Goal: Task Accomplishment & Management: Manage account settings

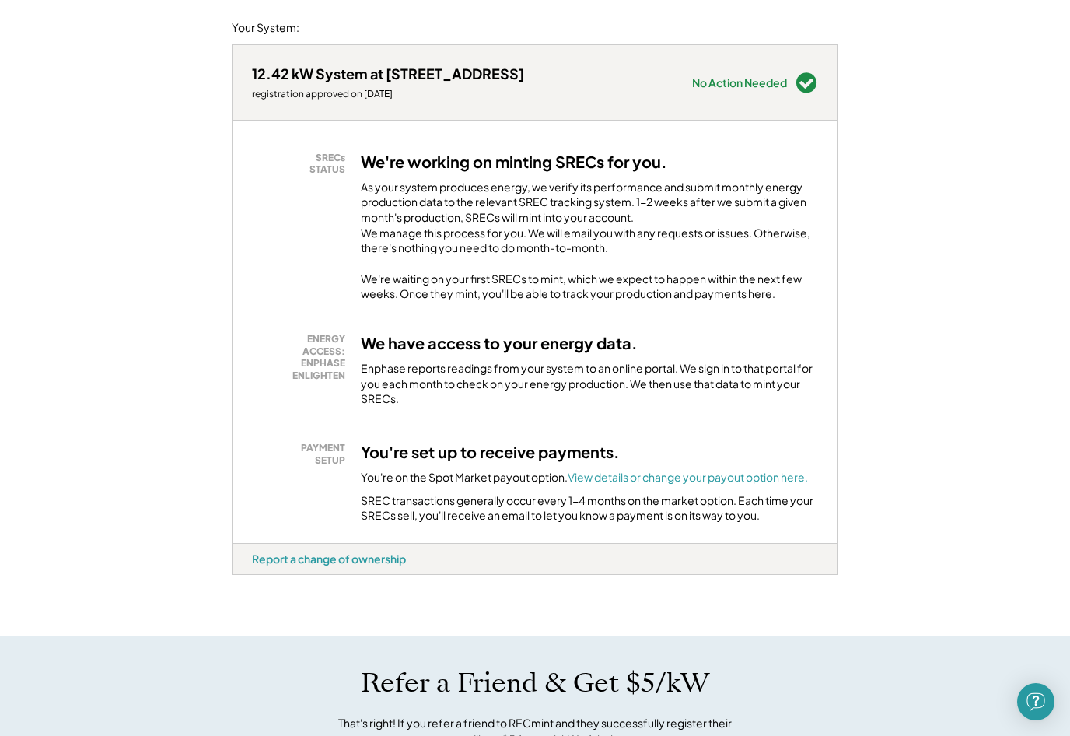
scroll to position [174, 0]
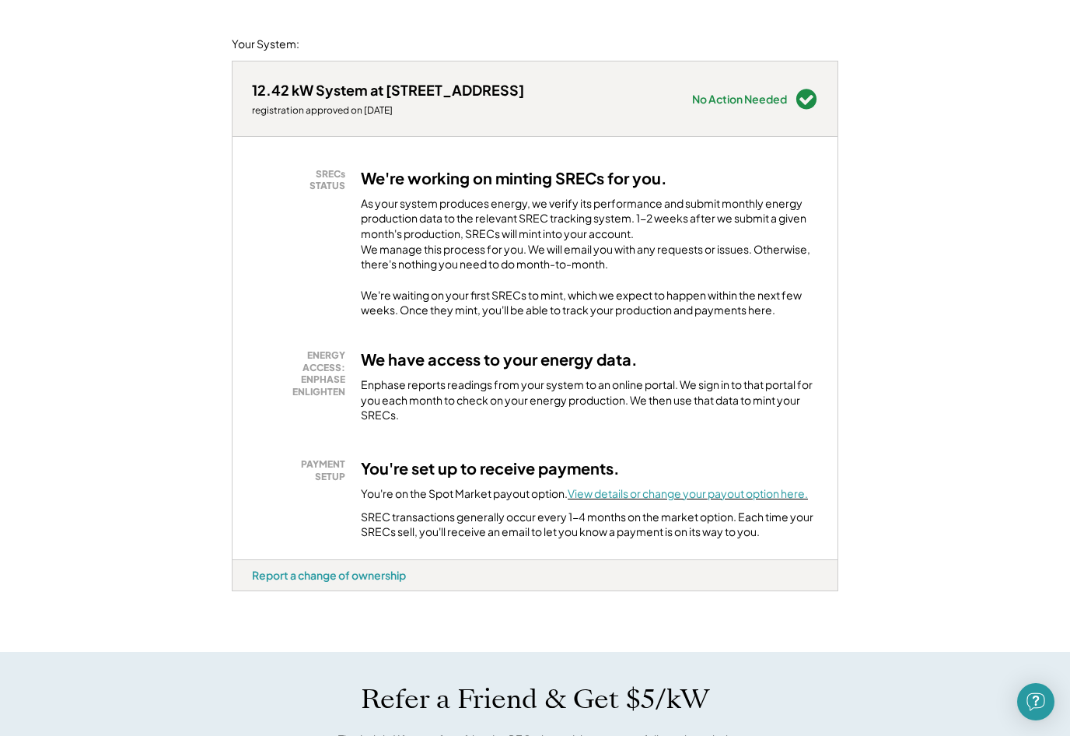
click at [749, 500] on font "View details or change your payout option here." at bounding box center [688, 493] width 240 height 14
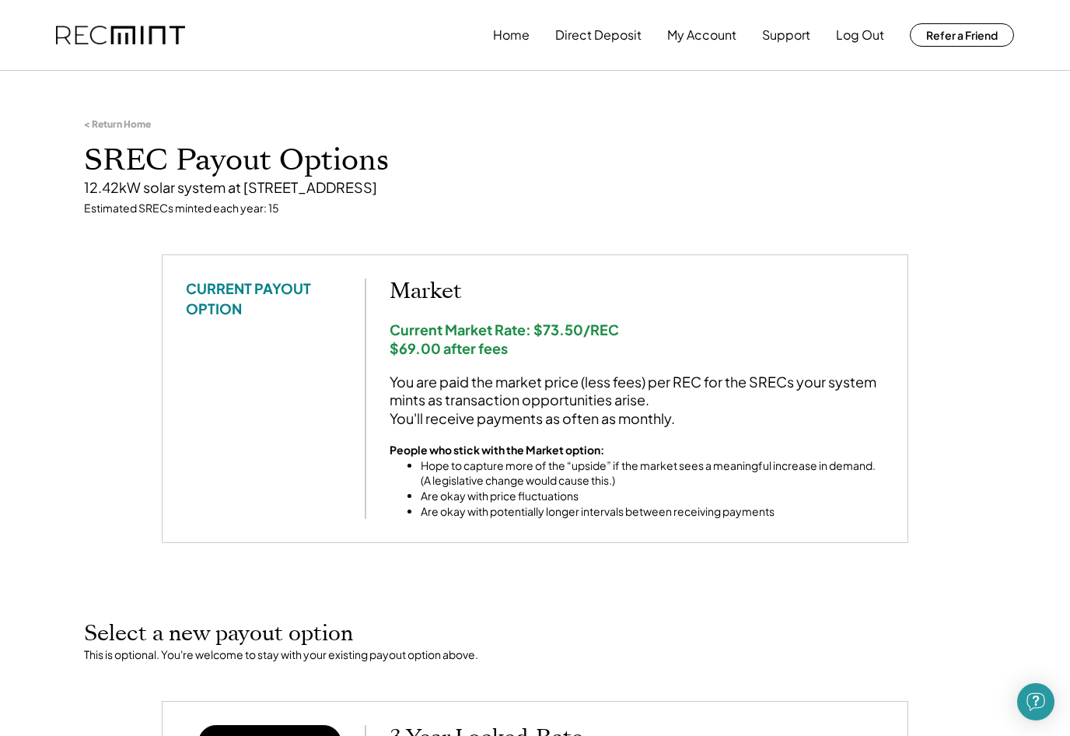
click at [831, 146] on h1 "SREC Payout Options" at bounding box center [535, 160] width 902 height 37
click at [509, 31] on button "Home" at bounding box center [511, 34] width 37 height 31
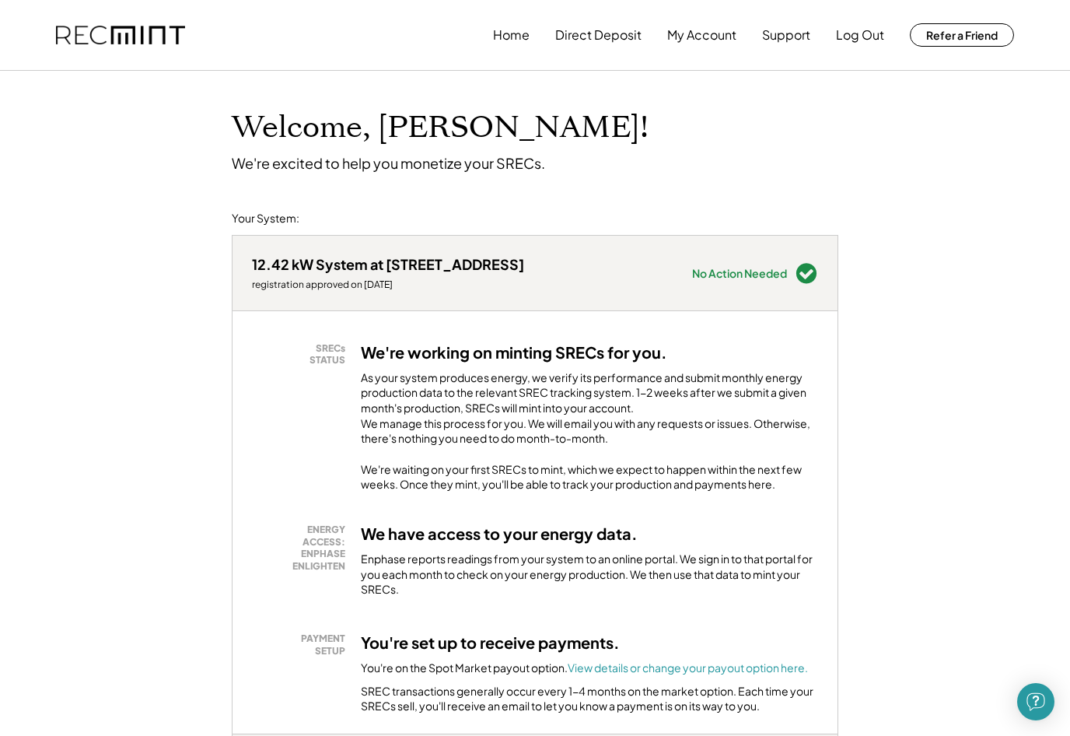
click at [575, 35] on button "Direct Deposit" at bounding box center [598, 34] width 86 height 31
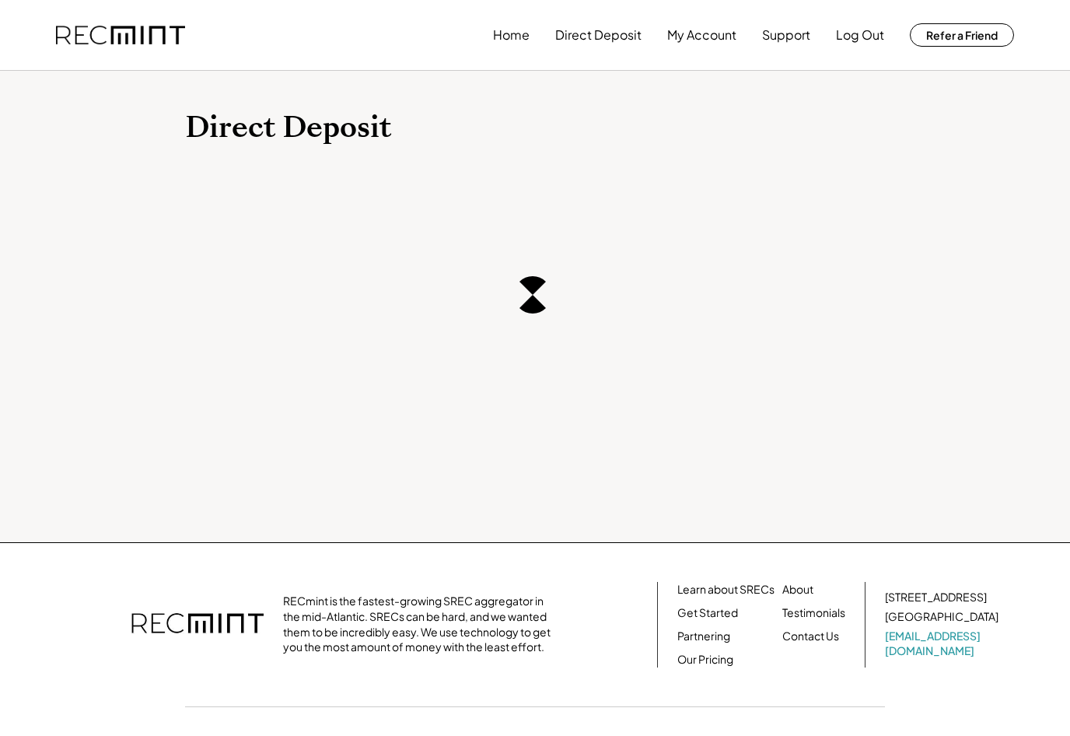
click at [591, 34] on button "Direct Deposit" at bounding box center [598, 34] width 86 height 31
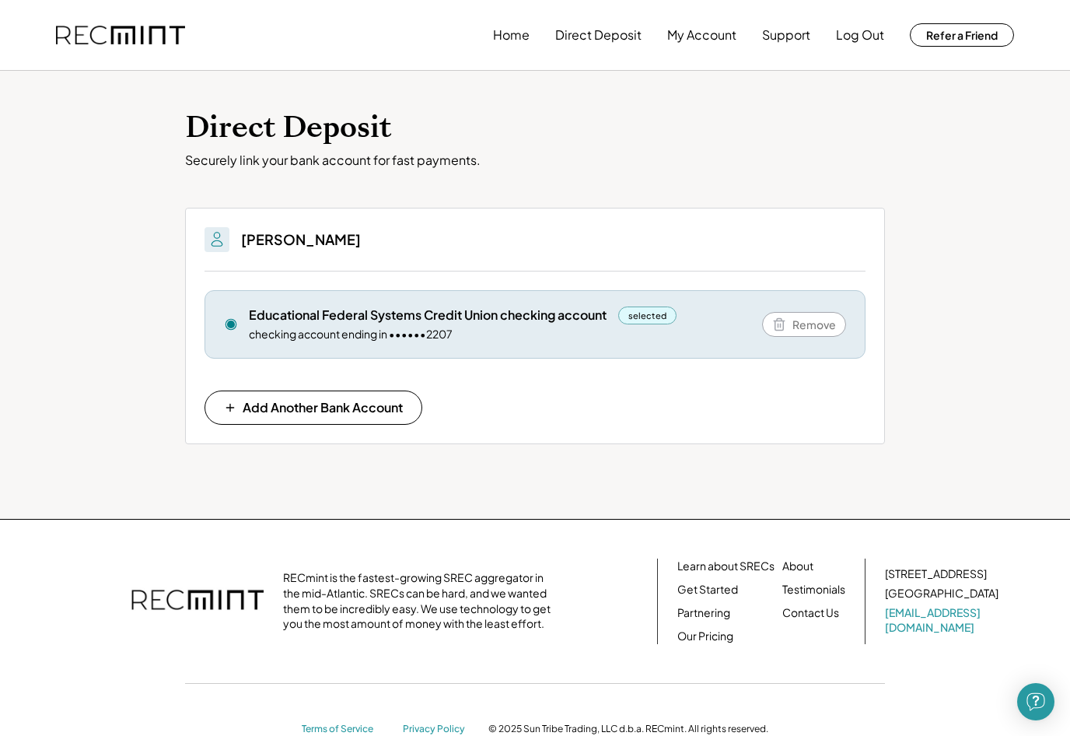
click at [859, 36] on button "Log Out" at bounding box center [860, 34] width 48 height 31
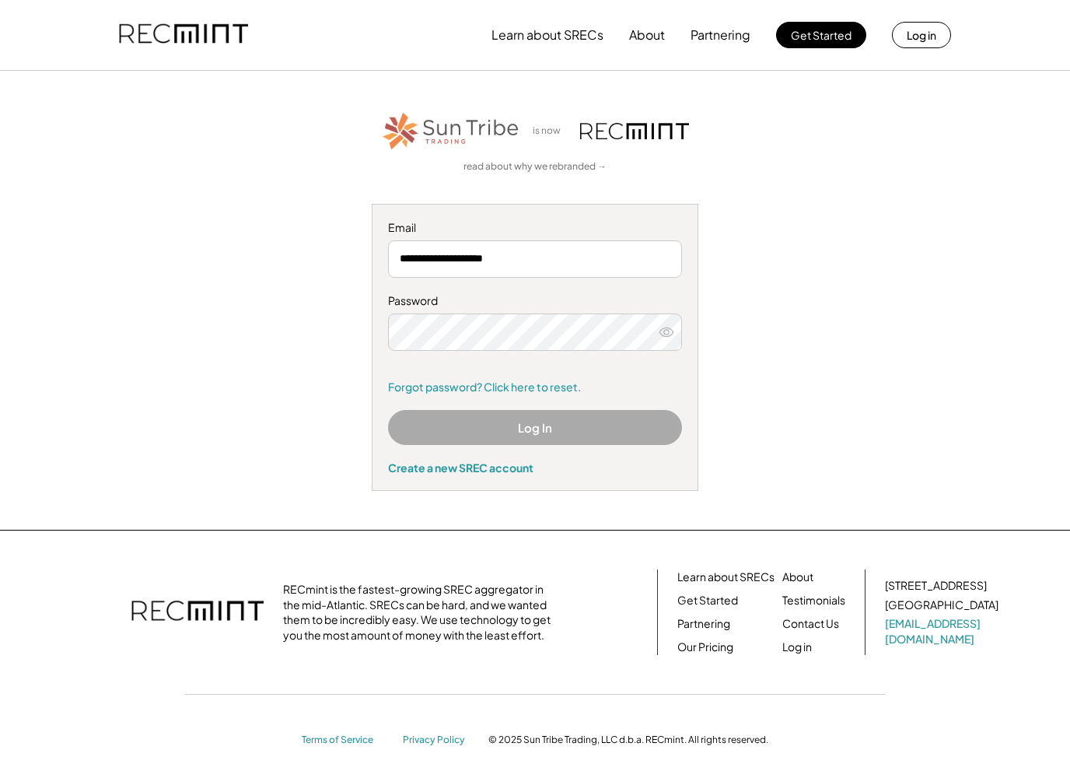
click at [865, 147] on div "**********" at bounding box center [535, 300] width 958 height 381
